Goal: Find specific page/section: Find specific page/section

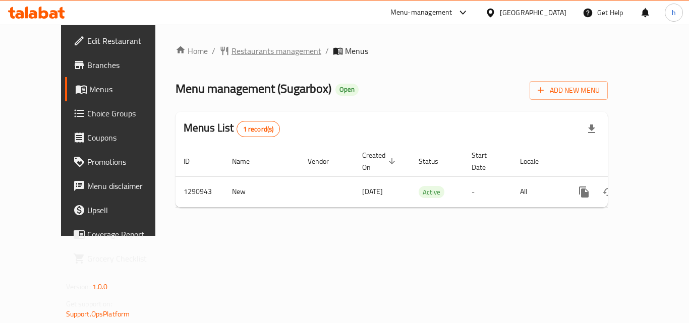
click at [243, 49] on span "Restaurants management" at bounding box center [277, 51] width 90 height 12
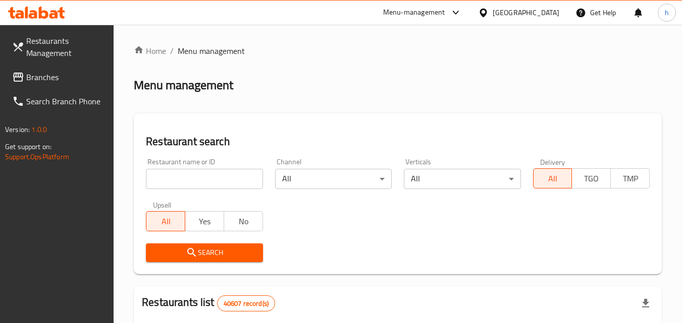
click at [226, 175] on input "search" at bounding box center [204, 179] width 117 height 20
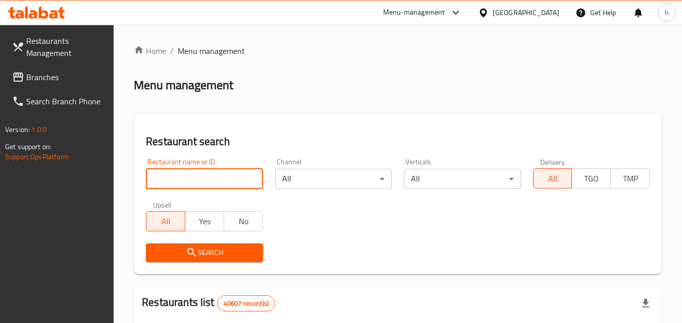
paste input "698423"
type input "698423"
click button "Search" at bounding box center [204, 253] width 117 height 19
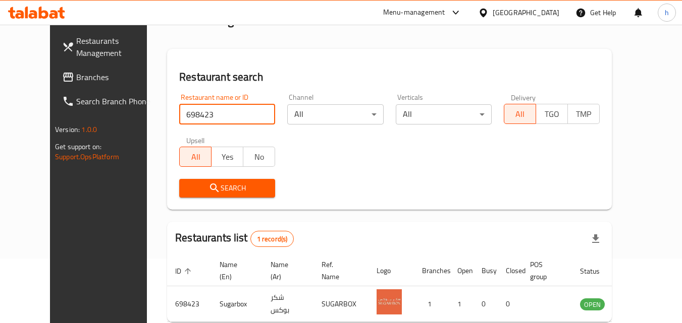
scroll to position [118, 0]
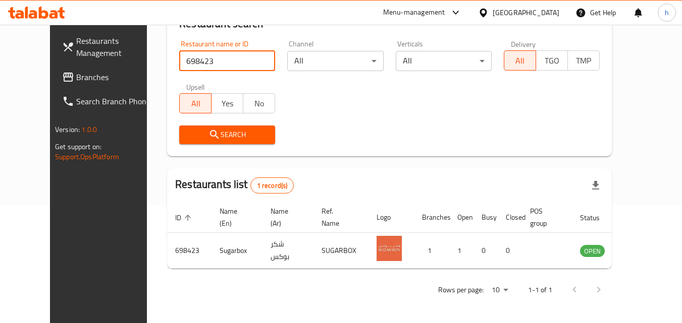
click at [541, 14] on div "[GEOGRAPHIC_DATA]" at bounding box center [525, 12] width 67 height 11
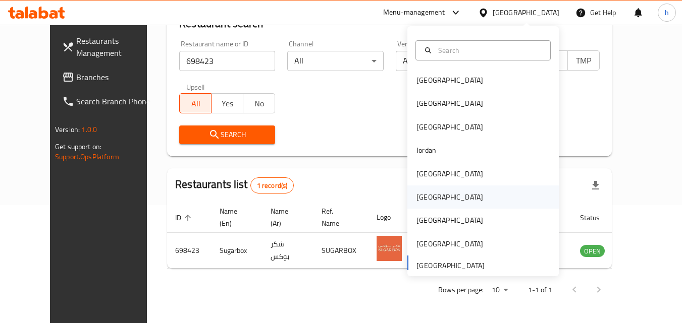
click at [434, 202] on div "[GEOGRAPHIC_DATA]" at bounding box center [449, 197] width 83 height 23
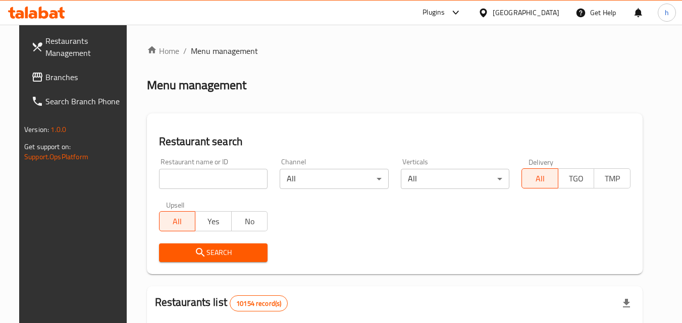
click at [66, 81] on span "Branches" at bounding box center [85, 77] width 80 height 12
